Goal: Navigation & Orientation: Find specific page/section

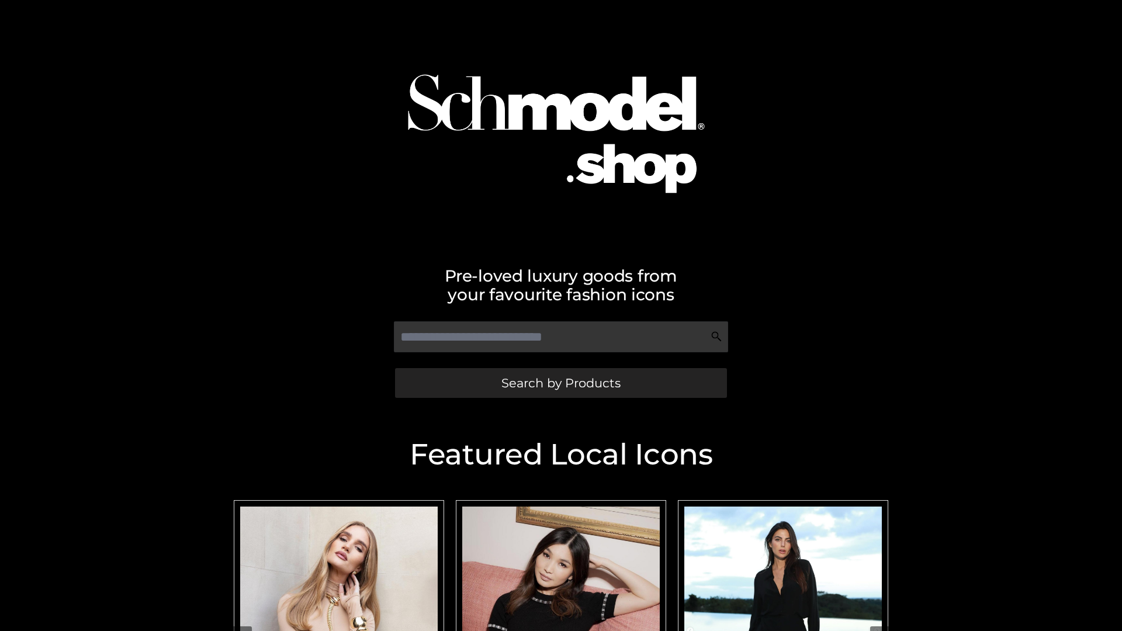
click at [560, 383] on span "Search by Products" at bounding box center [560, 383] width 119 height 12
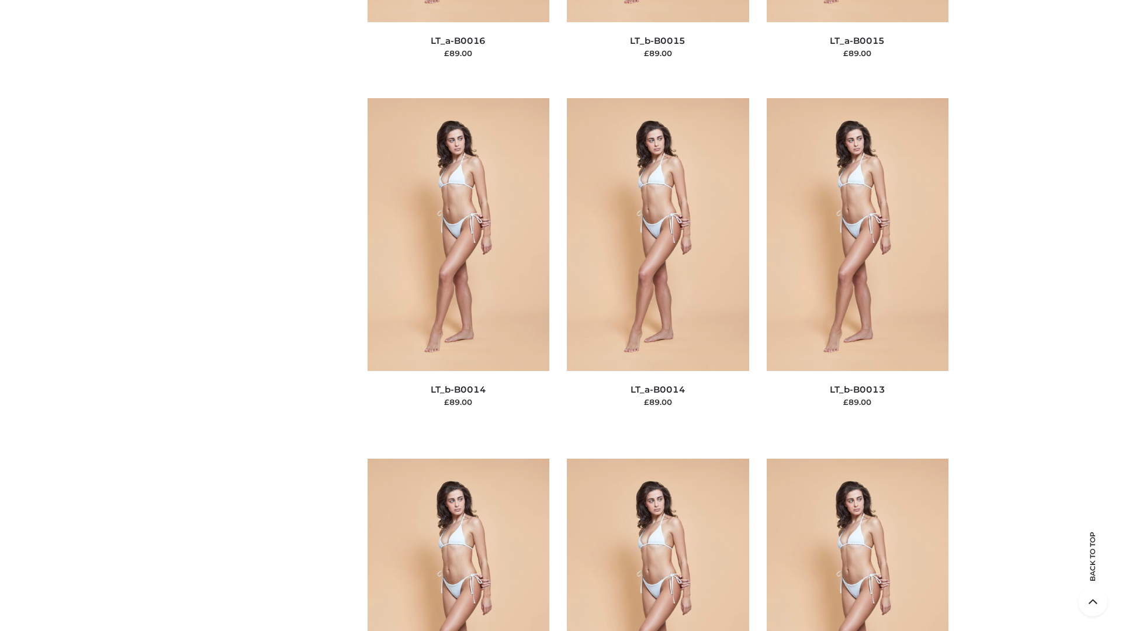
scroll to position [4155, 0]
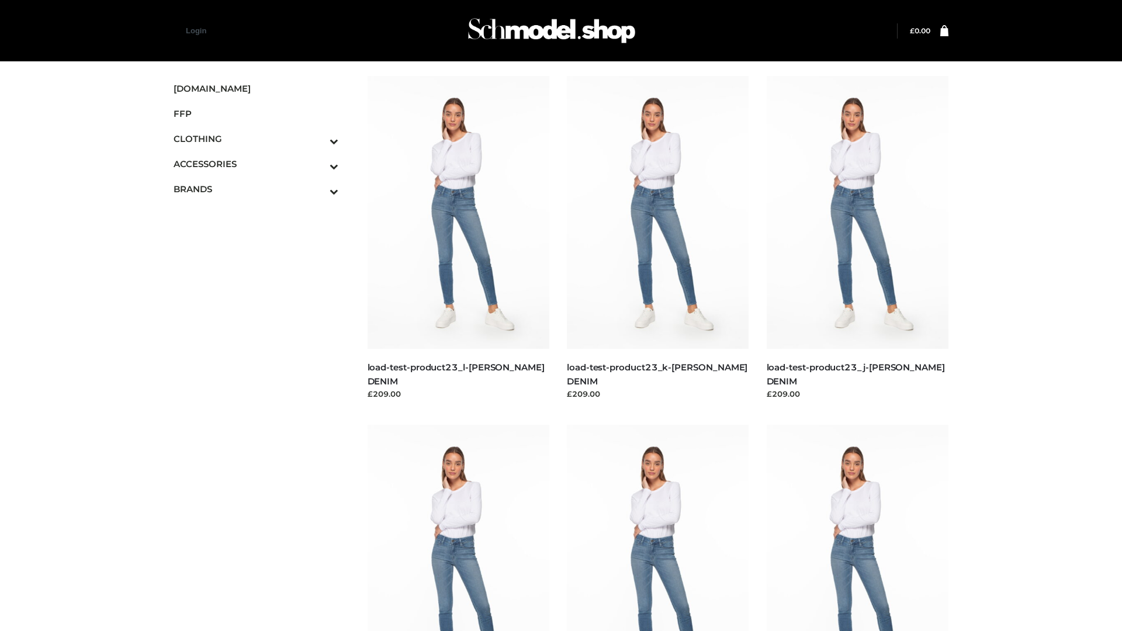
scroll to position [1025, 0]
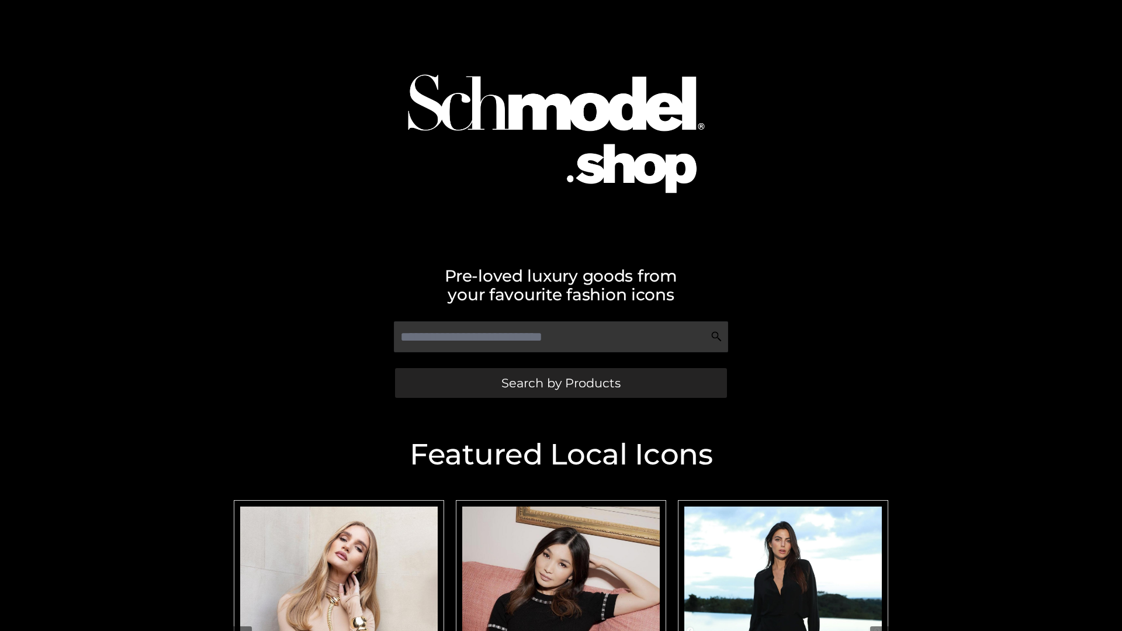
click at [560, 383] on span "Search by Products" at bounding box center [560, 383] width 119 height 12
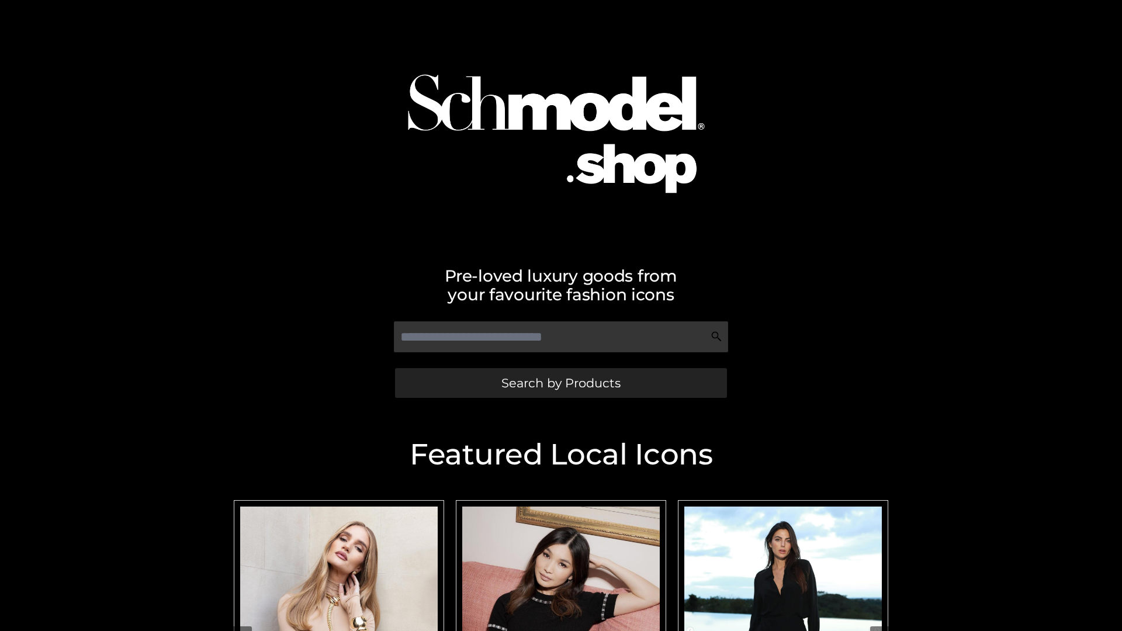
click at [560, 383] on span "Search by Products" at bounding box center [560, 383] width 119 height 12
